Goal: Task Accomplishment & Management: Complete application form

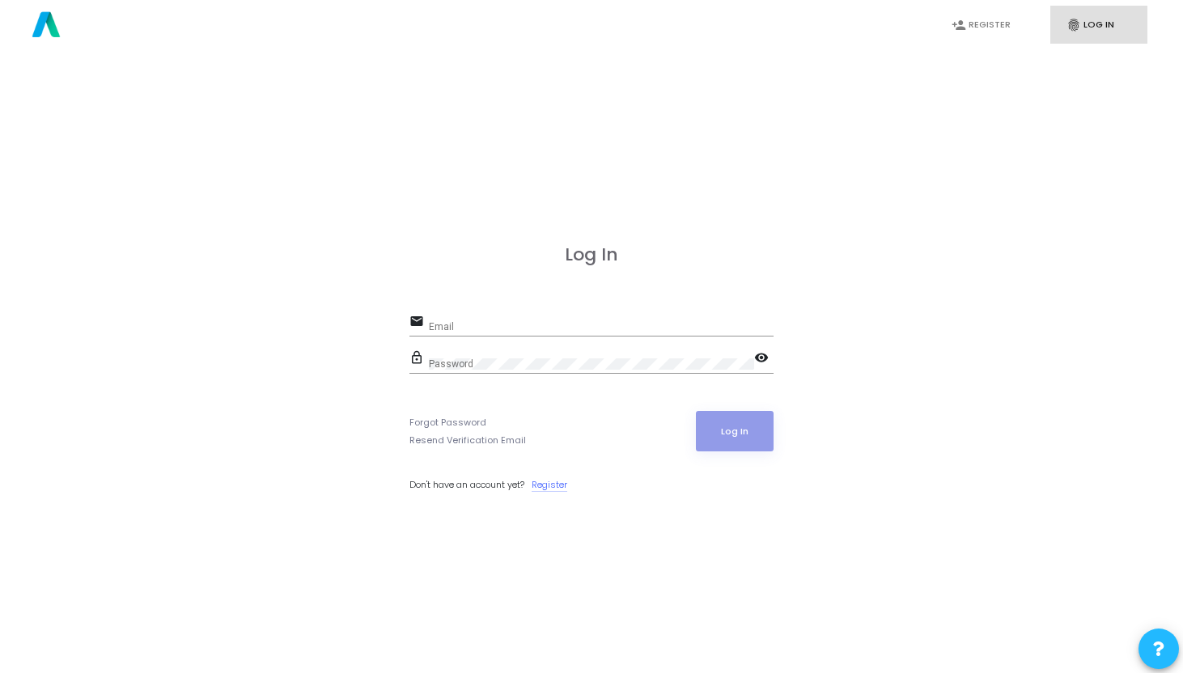
click at [560, 486] on link "Register" at bounding box center [550, 485] width 36 height 14
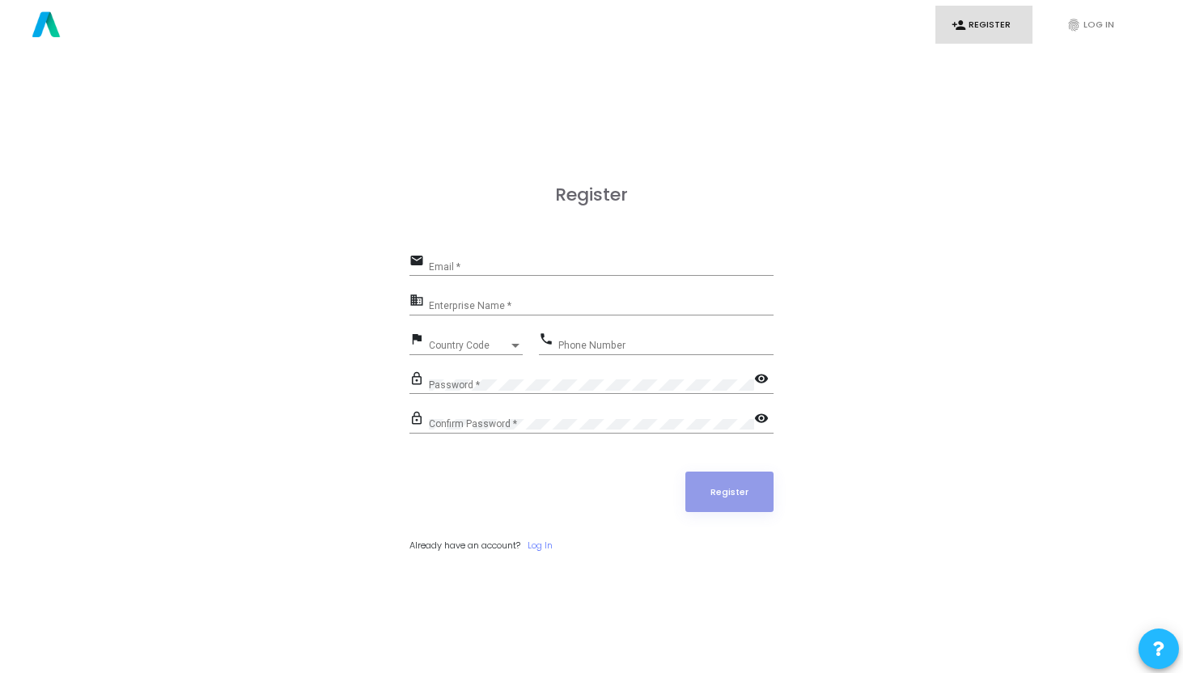
click at [485, 257] on div "Email *" at bounding box center [601, 263] width 345 height 25
type input "[EMAIL_ADDRESS][DOMAIN_NAME]"
click at [449, 308] on input "Enterprise Name *" at bounding box center [601, 306] width 345 height 11
type input "[PERSON_NAME]"
click at [452, 344] on span "Country Code" at bounding box center [468, 346] width 79 height 10
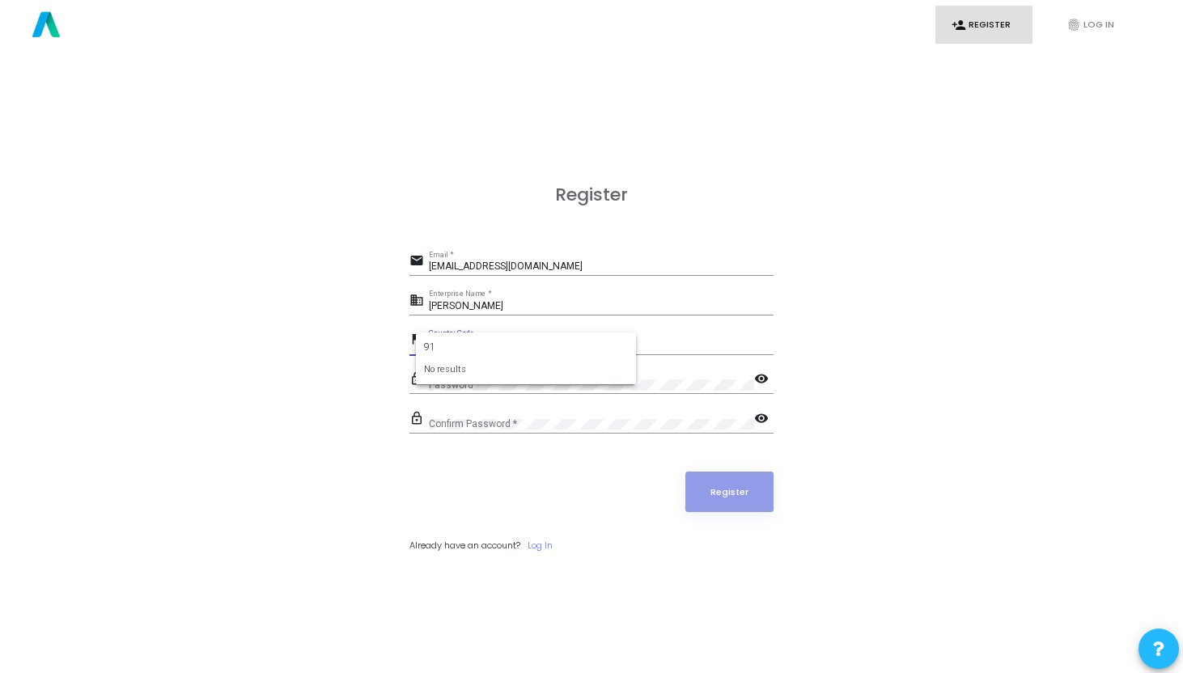
type input "9"
type input "+"
type input "Ind"
click at [457, 410] on span "India +91" at bounding box center [526, 404] width 194 height 27
click at [575, 354] on div "phone Phone Number" at bounding box center [656, 347] width 235 height 37
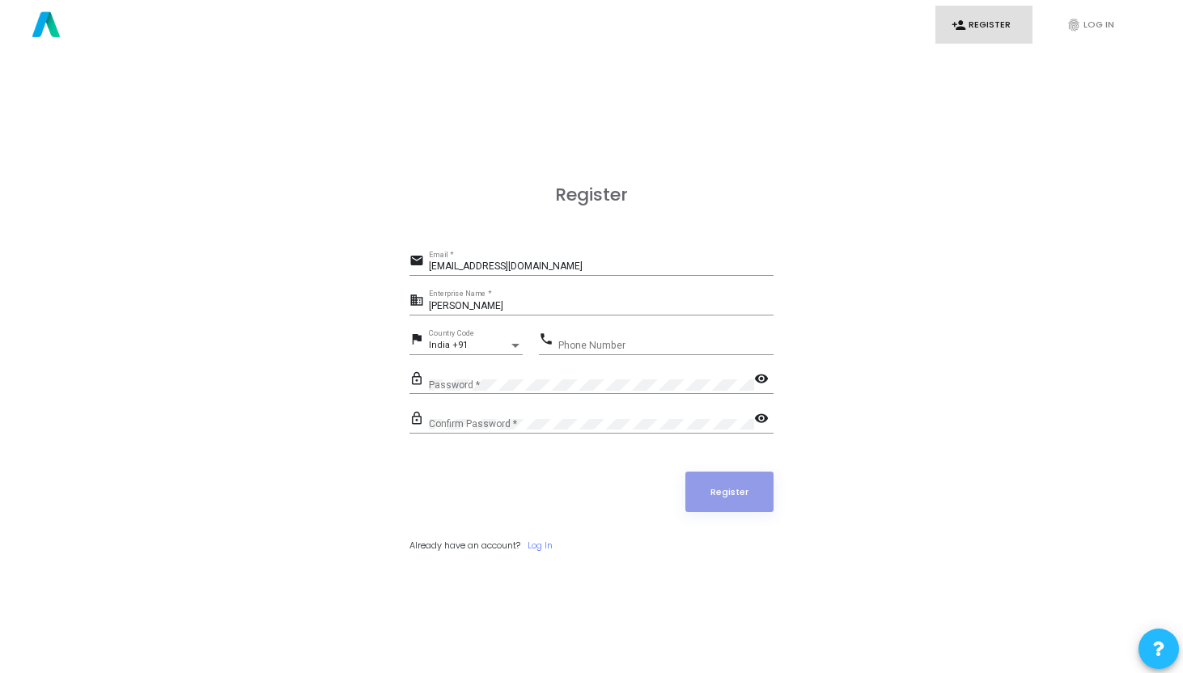
click at [573, 344] on input "Phone Number" at bounding box center [665, 345] width 215 height 11
type input "7661951315"
click at [541, 391] on div "Password *" at bounding box center [591, 381] width 325 height 25
click at [719, 416] on div "Confirm Password *" at bounding box center [591, 421] width 325 height 25
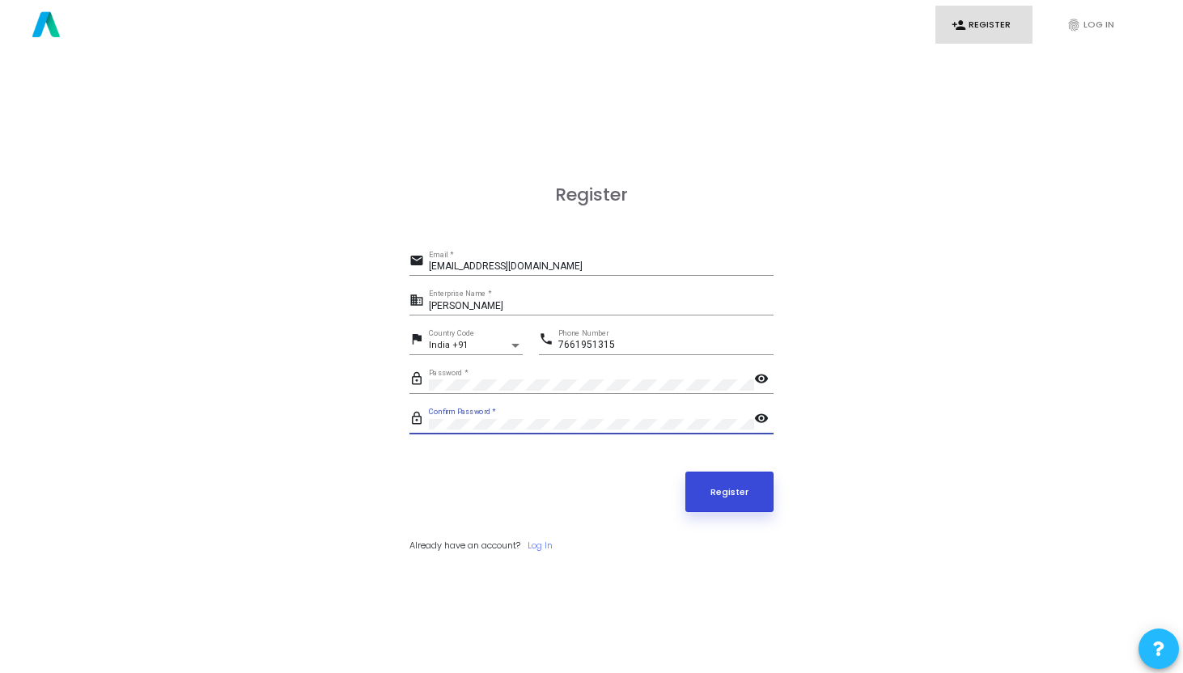
click at [737, 490] on button "Register" at bounding box center [729, 492] width 89 height 40
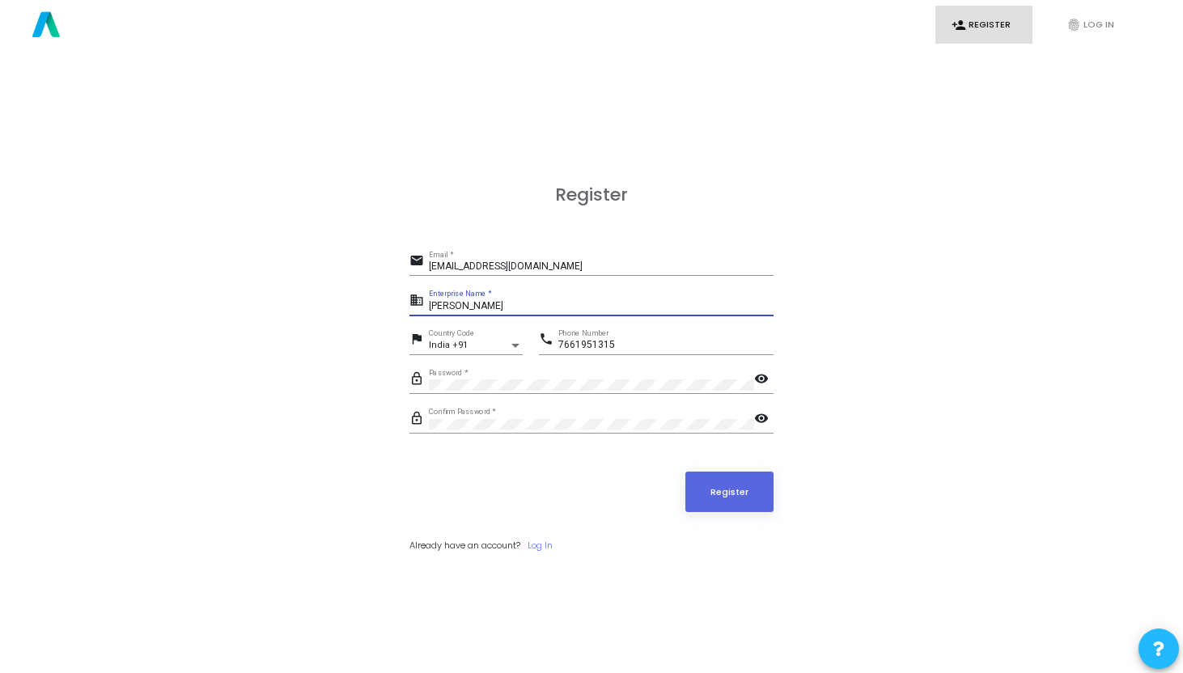
click at [567, 309] on input "[PERSON_NAME]" at bounding box center [601, 306] width 345 height 11
type input "S"
click at [704, 490] on button "Register" at bounding box center [729, 492] width 89 height 40
click at [525, 305] on input "Narsapur,Medak" at bounding box center [601, 306] width 345 height 11
type input "N"
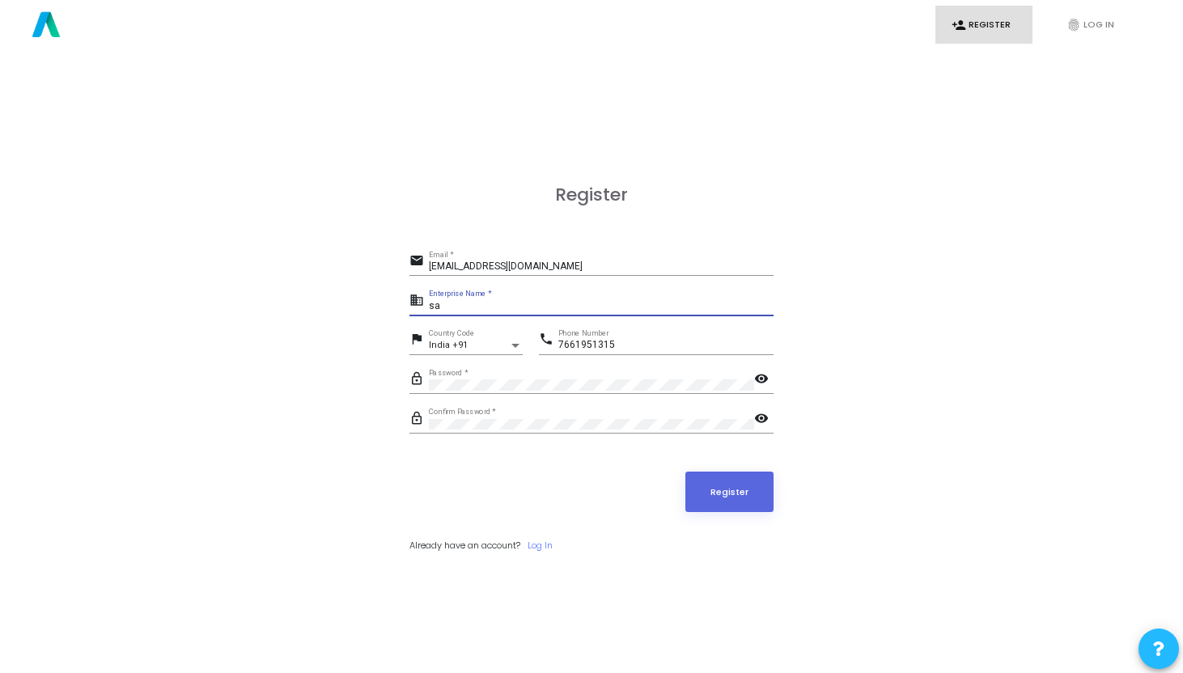
type input "s"
type input "[PERSON_NAME]"
click at [596, 267] on input "[EMAIL_ADDRESS][DOMAIN_NAME]" at bounding box center [601, 266] width 345 height 11
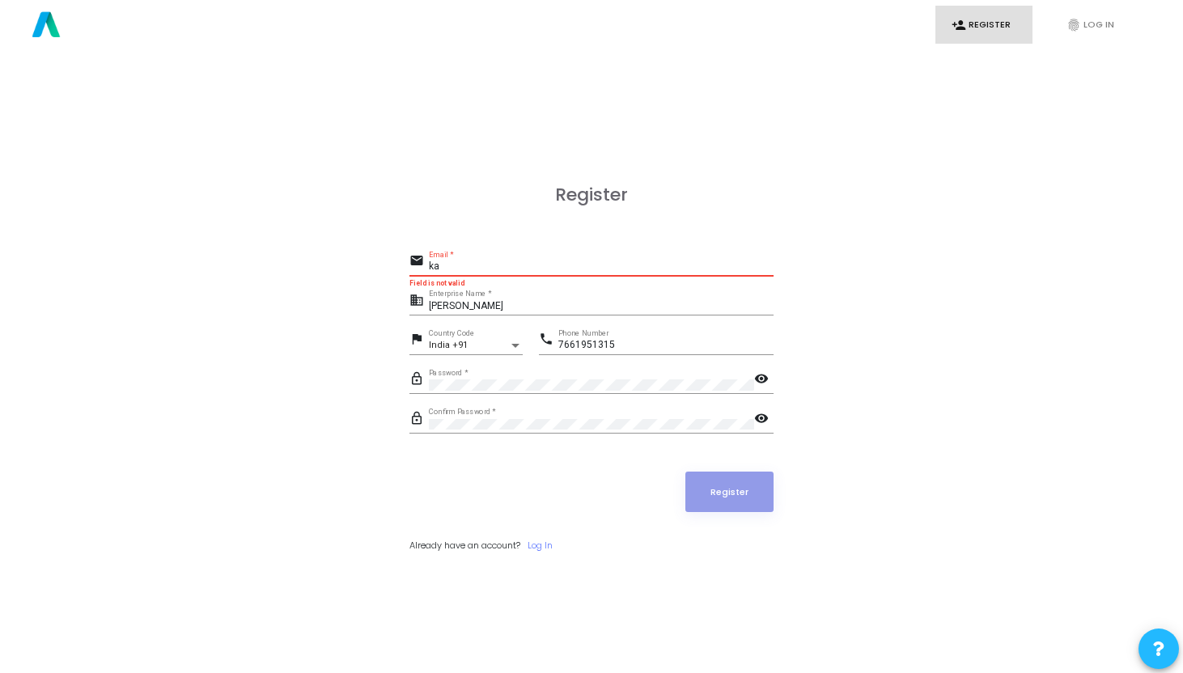
type input "k"
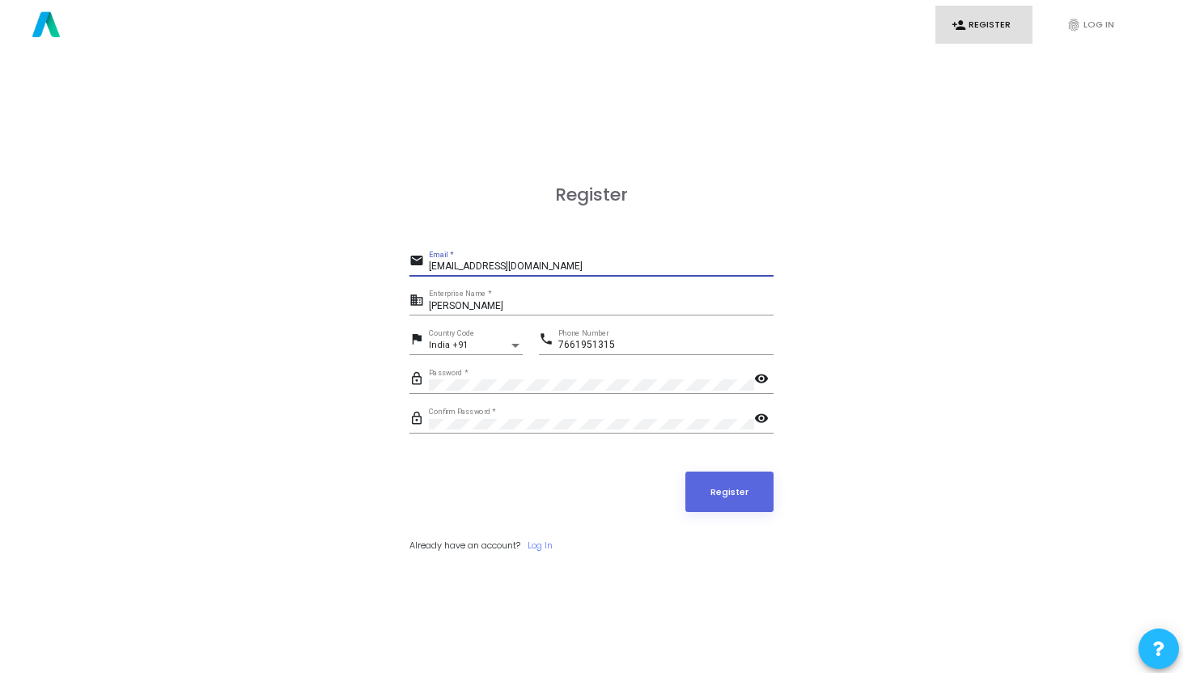
type input "[EMAIL_ADDRESS][DOMAIN_NAME]"
click at [1004, 30] on link "person_add Register" at bounding box center [984, 25] width 97 height 38
